Goal: Register for event/course

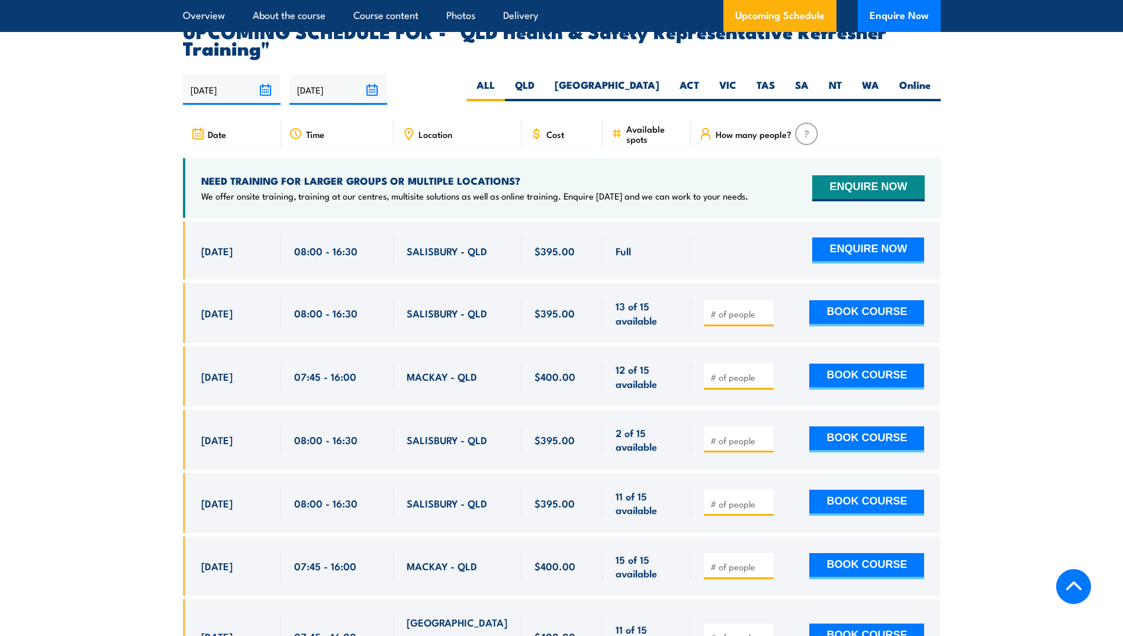
scroll to position [1748, 0]
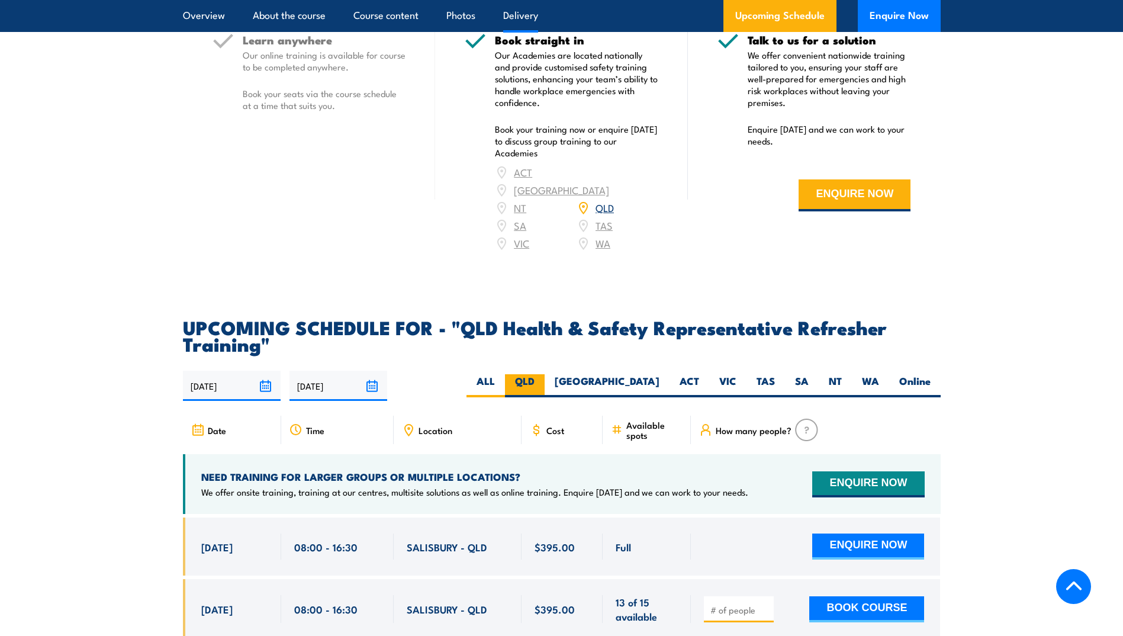
click at [545, 390] on label "QLD" at bounding box center [525, 385] width 40 height 23
click at [542, 382] on input "QLD" at bounding box center [539, 378] width 8 height 8
radio input "true"
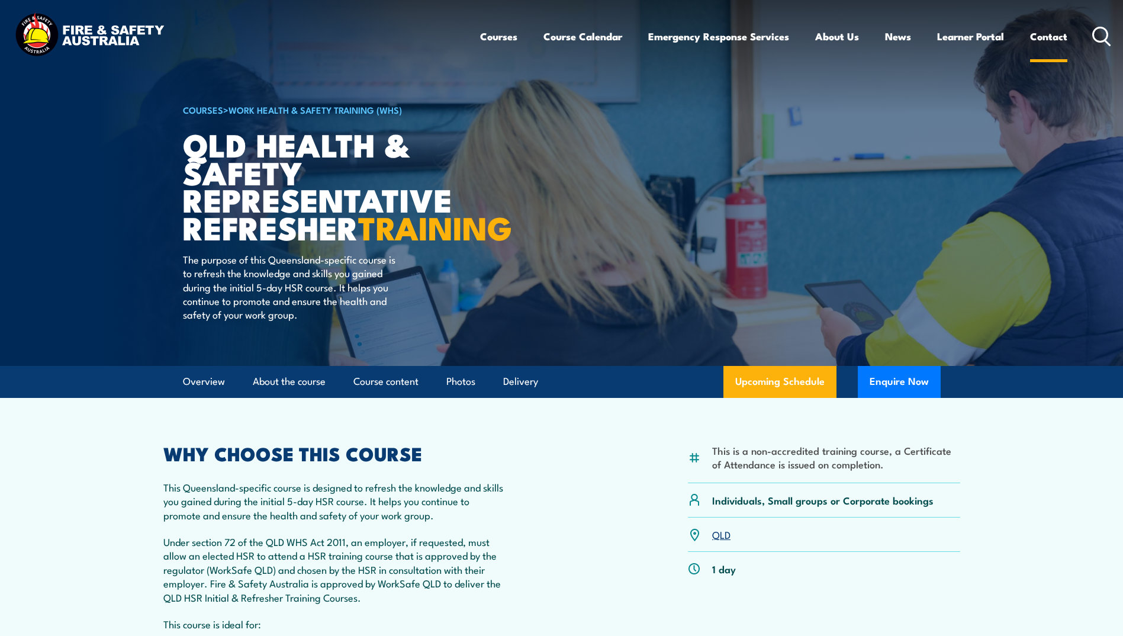
click at [1038, 37] on link "Contact" at bounding box center [1048, 36] width 37 height 31
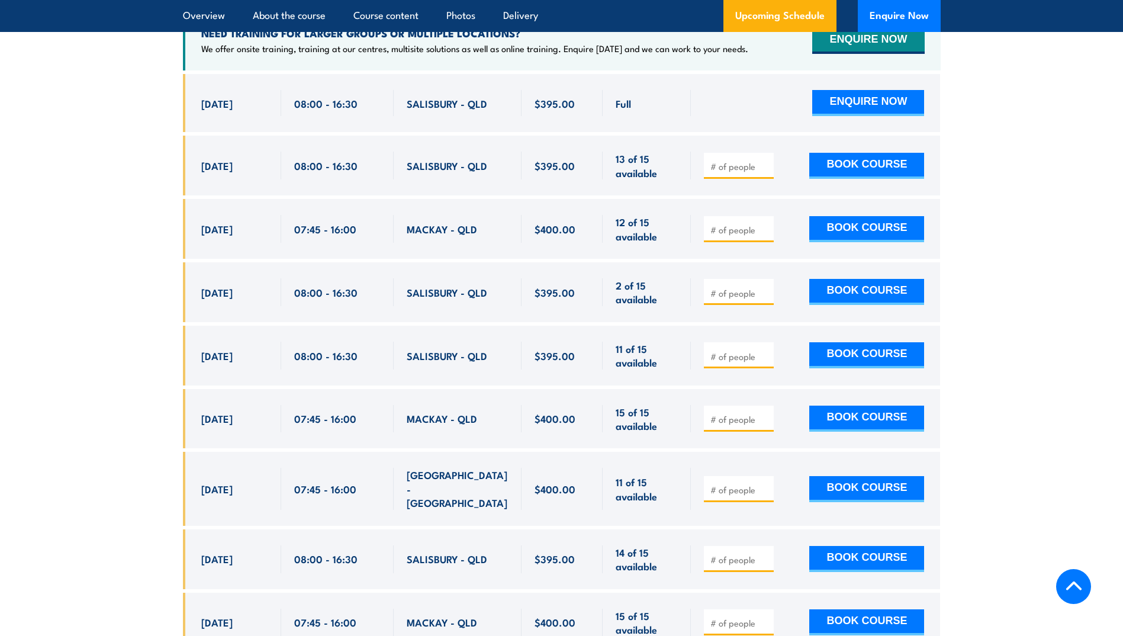
scroll to position [2546, 0]
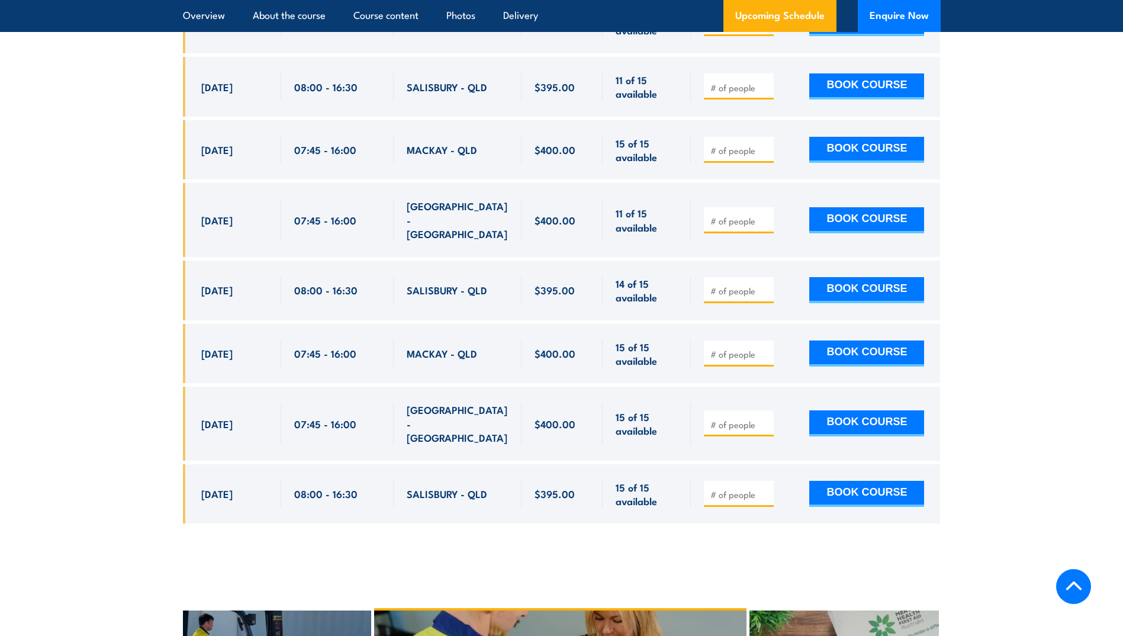
scroll to position [2606, 0]
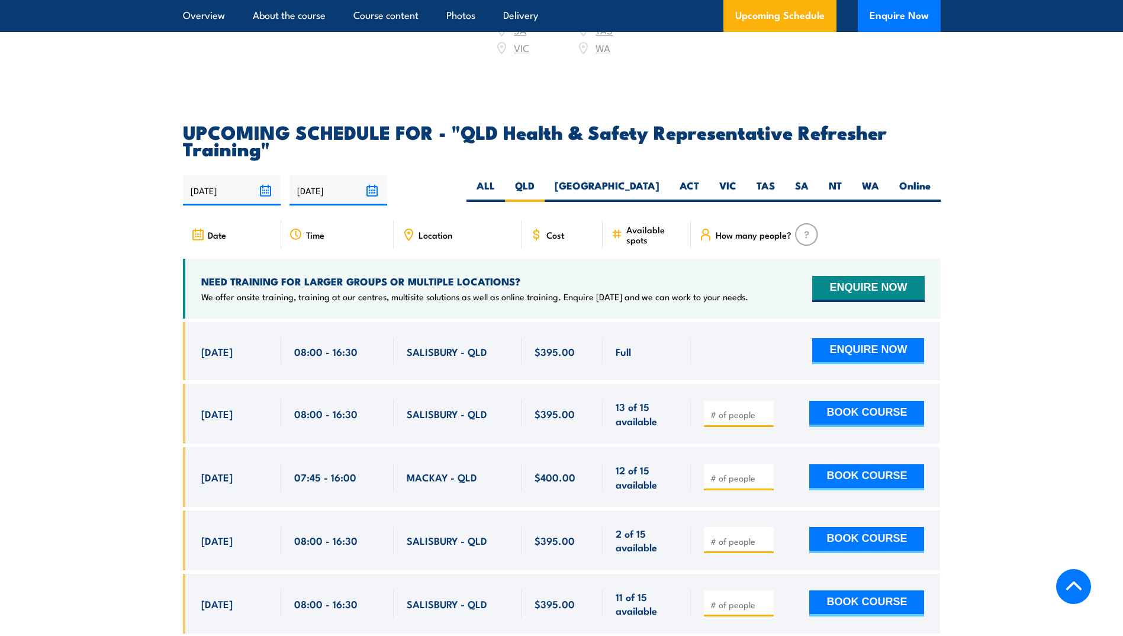
scroll to position [2132, 0]
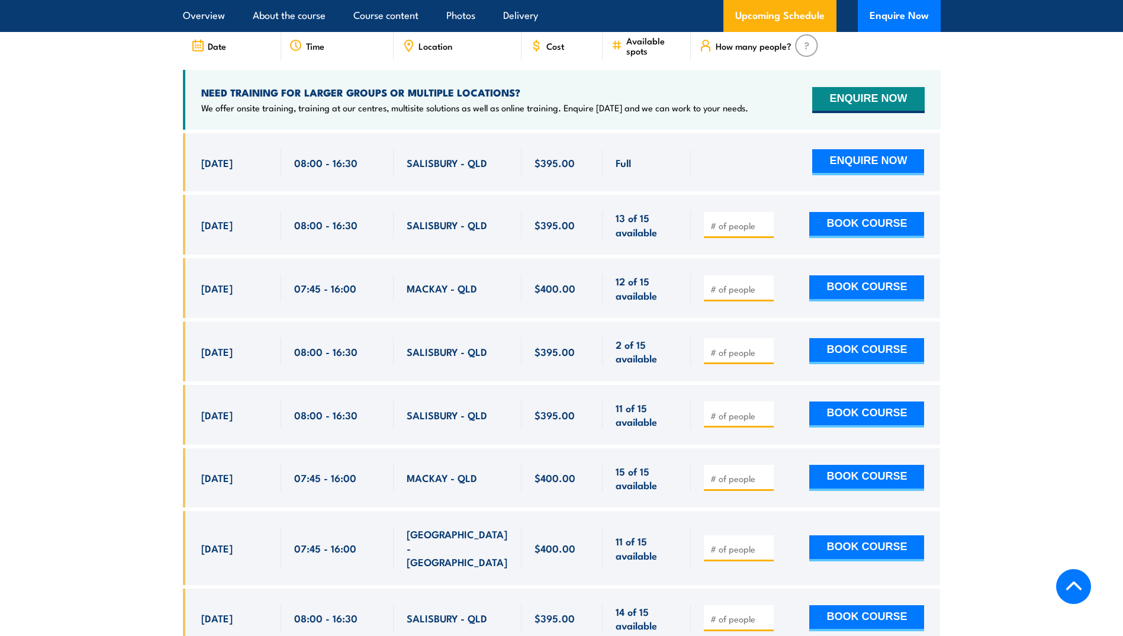
click at [139, 270] on section "UPCOMING SCHEDULE FOR - "QLD Health & Safety Representative Refresher Training"…" at bounding box center [561, 401] width 1123 height 935
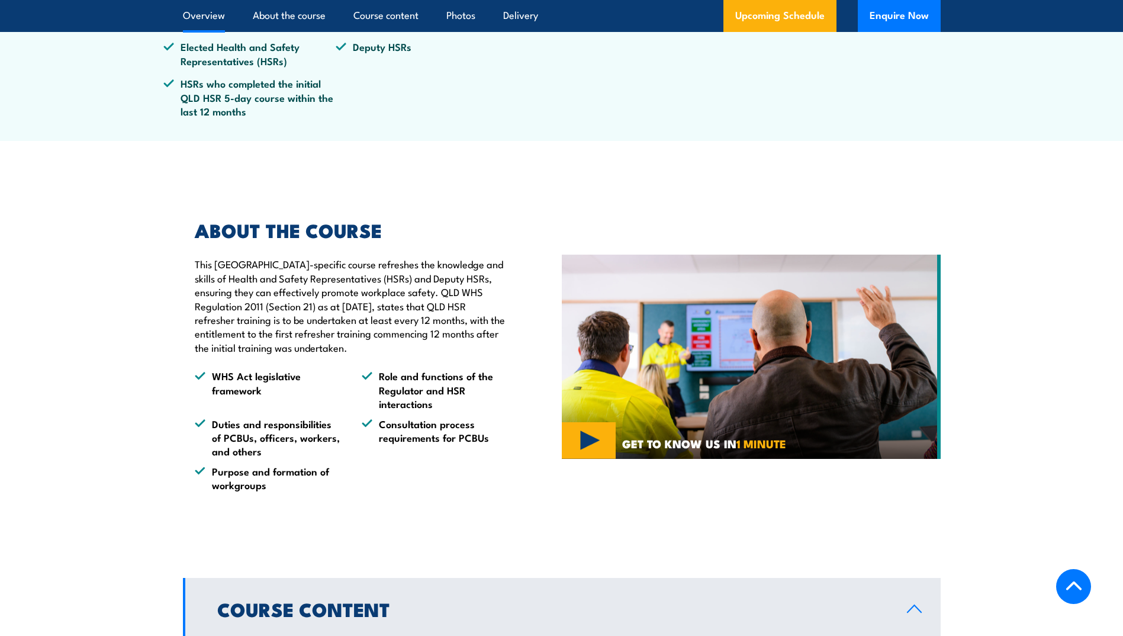
scroll to position [474, 0]
